Goal: Task Accomplishment & Management: Manage account settings

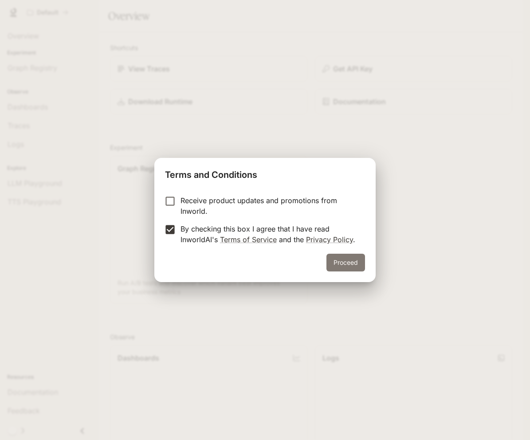
click at [363, 271] on button "Proceed" at bounding box center [346, 263] width 39 height 18
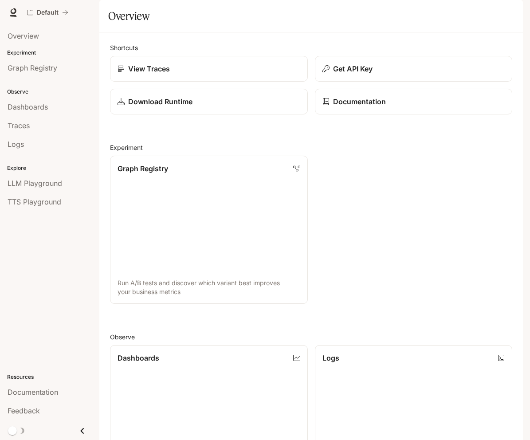
click at [513, 10] on icon "button" at bounding box center [510, 12] width 7 height 7
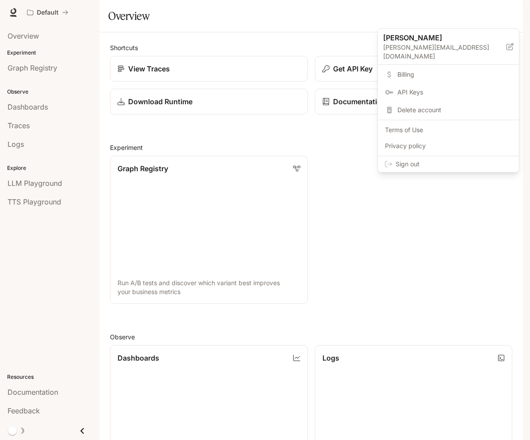
click at [450, 70] on span "Billing" at bounding box center [455, 74] width 114 height 9
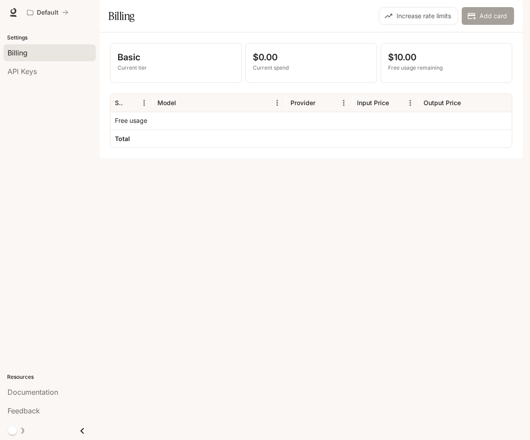
click at [495, 25] on button "Add card" at bounding box center [488, 16] width 52 height 18
